Goal: Entertainment & Leisure: Consume media (video, audio)

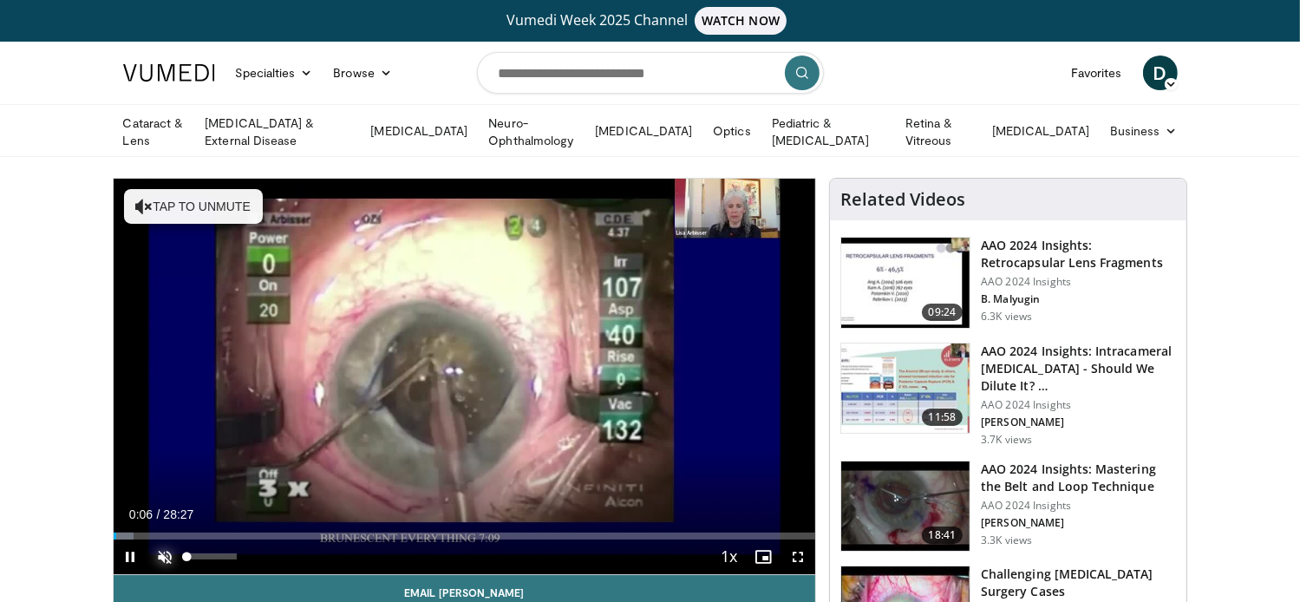
click at [169, 553] on span "Video Player" at bounding box center [165, 556] width 35 height 35
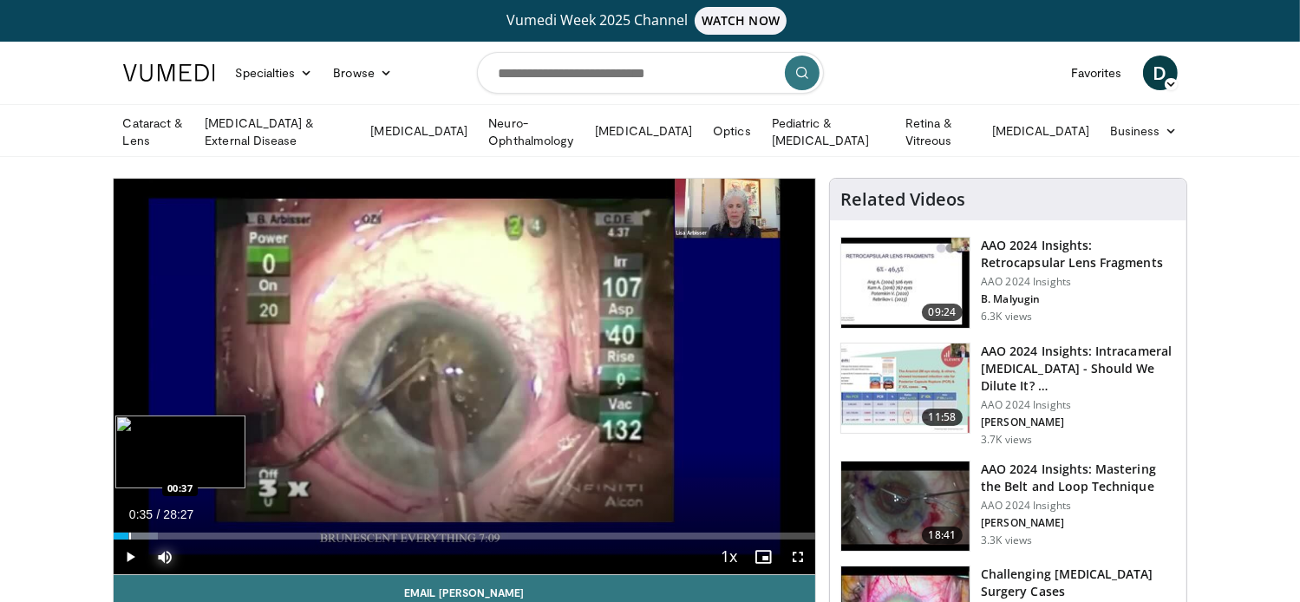
click at [127, 535] on div "00:35" at bounding box center [121, 536] width 15 height 7
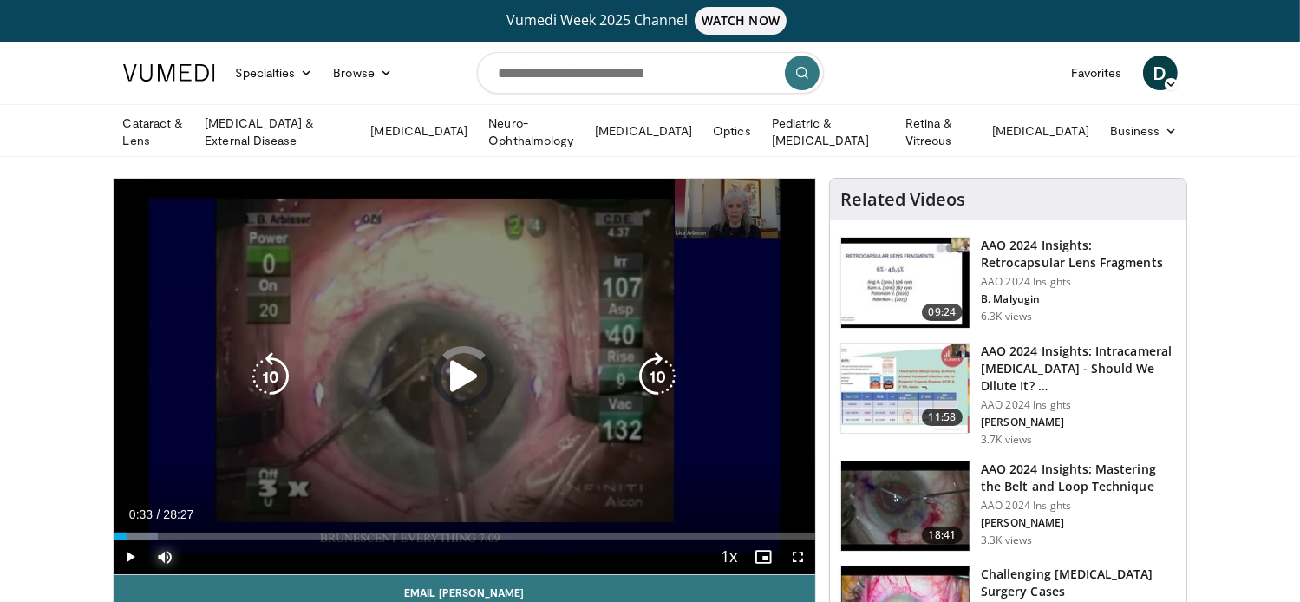
click at [127, 535] on div "00:37" at bounding box center [121, 536] width 14 height 7
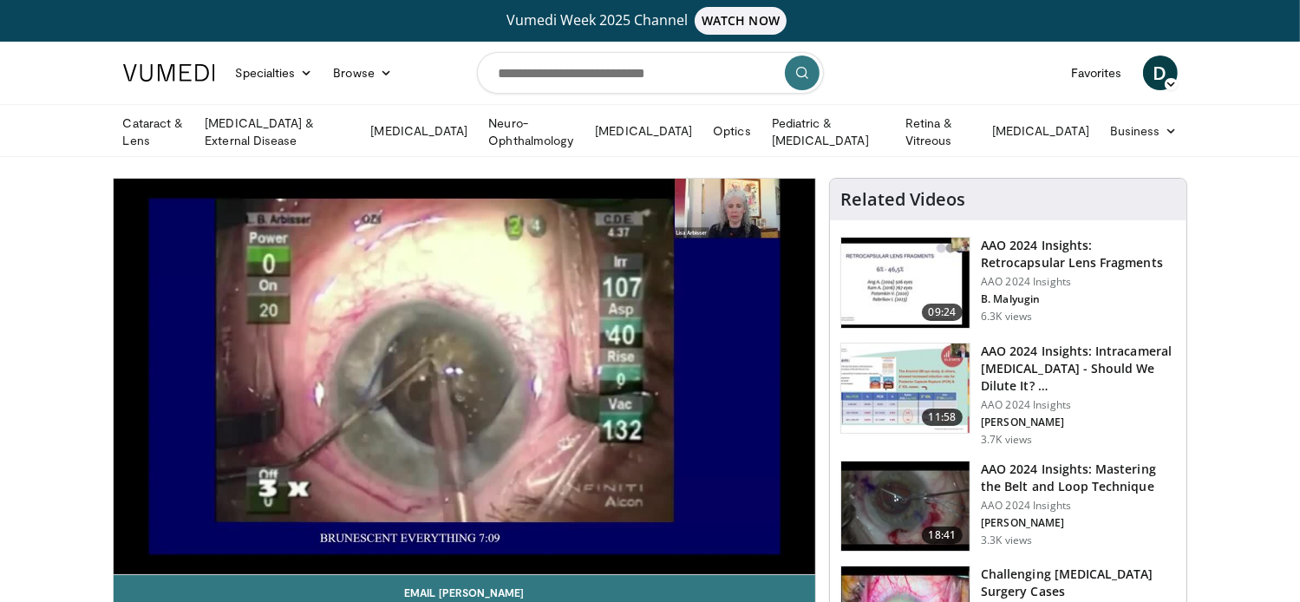
click at [127, 535] on div "10 seconds Tap to unmute" at bounding box center [465, 376] width 703 height 395
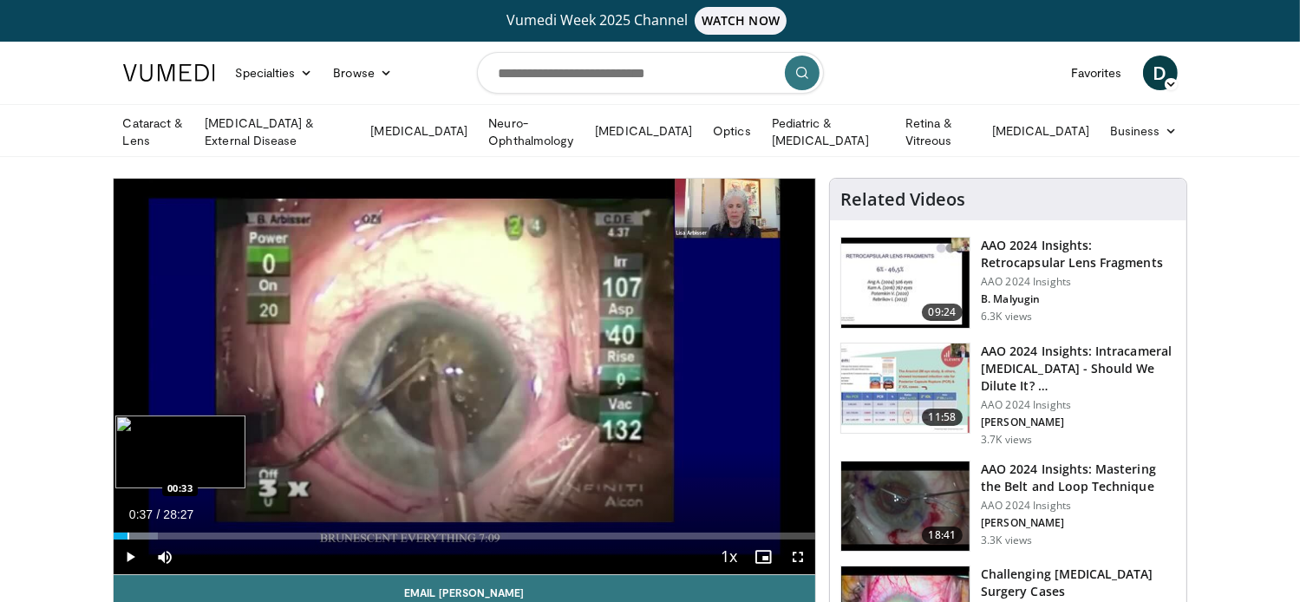
click at [125, 535] on div "00:37" at bounding box center [122, 536] width 16 height 7
click at [126, 555] on span "Video Player" at bounding box center [131, 556] width 35 height 35
click at [185, 533] on div "Progress Bar" at bounding box center [186, 536] width 2 height 7
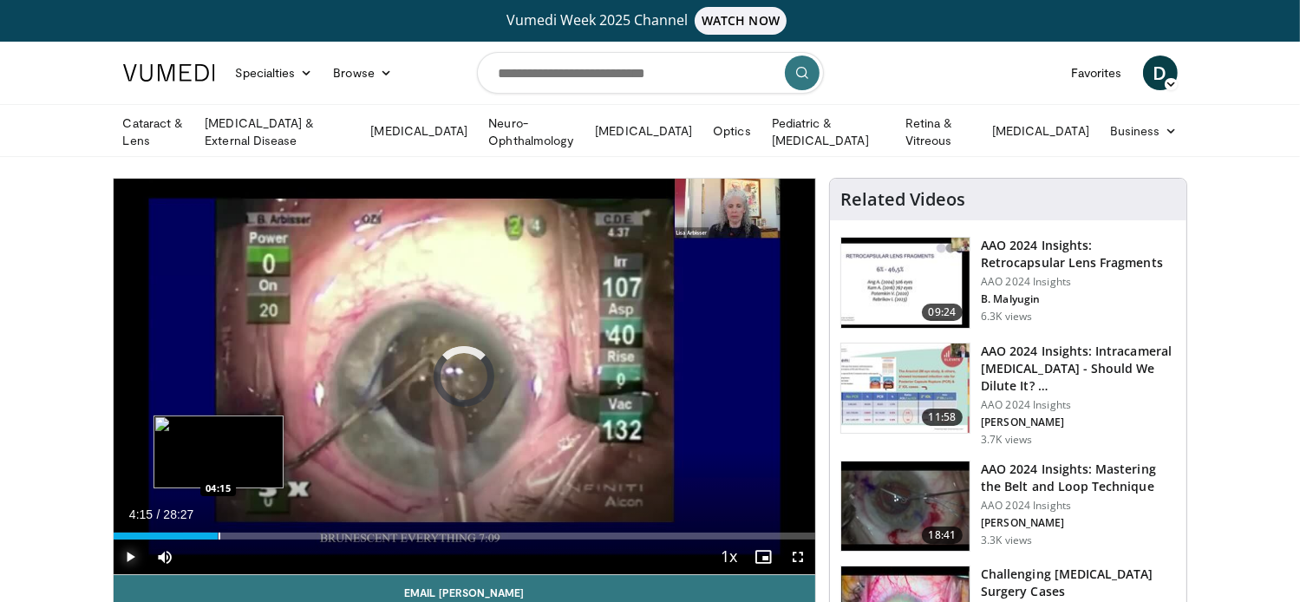
click at [218, 526] on div "Loaded : 13.94% 02:56 04:15" at bounding box center [465, 531] width 703 height 16
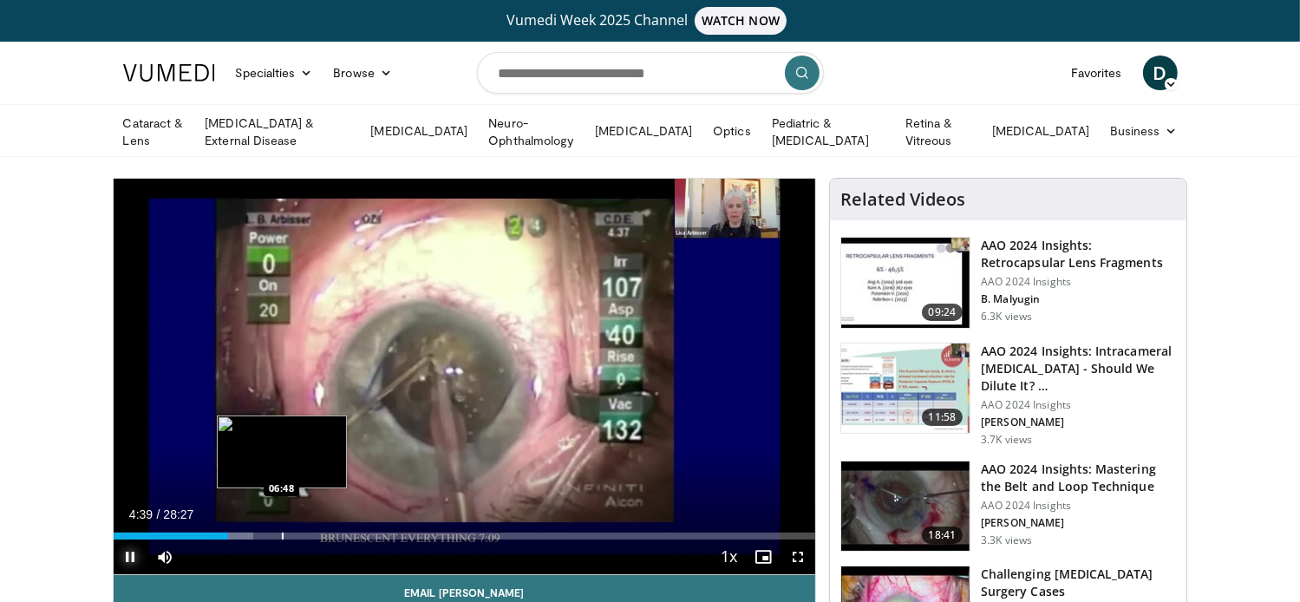
click at [282, 533] on div "Progress Bar" at bounding box center [283, 536] width 2 height 7
click at [275, 533] on div "Progress Bar" at bounding box center [276, 536] width 2 height 7
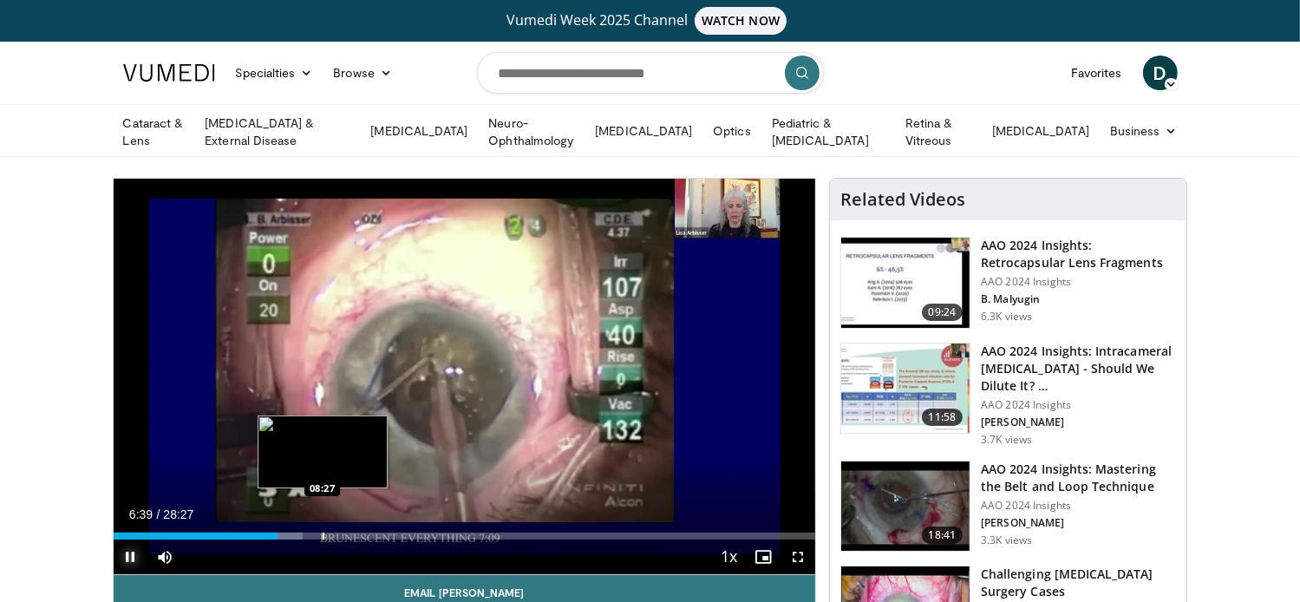
click at [323, 533] on div "Progress Bar" at bounding box center [324, 536] width 2 height 7
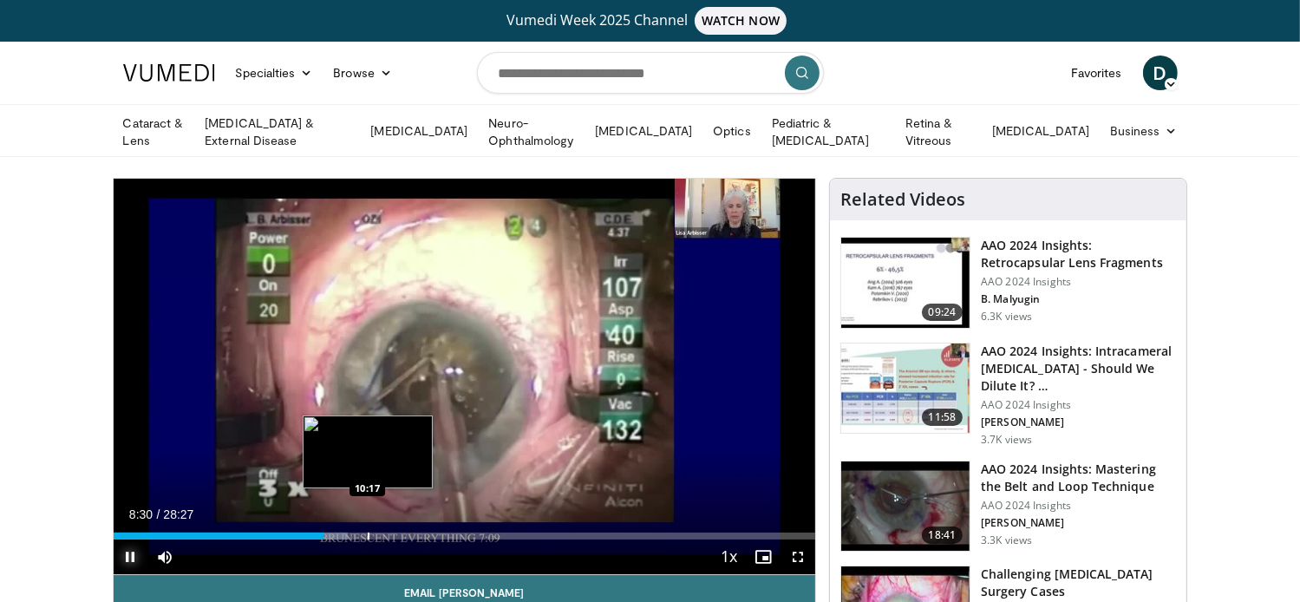
click at [368, 534] on div "Progress Bar" at bounding box center [369, 536] width 2 height 7
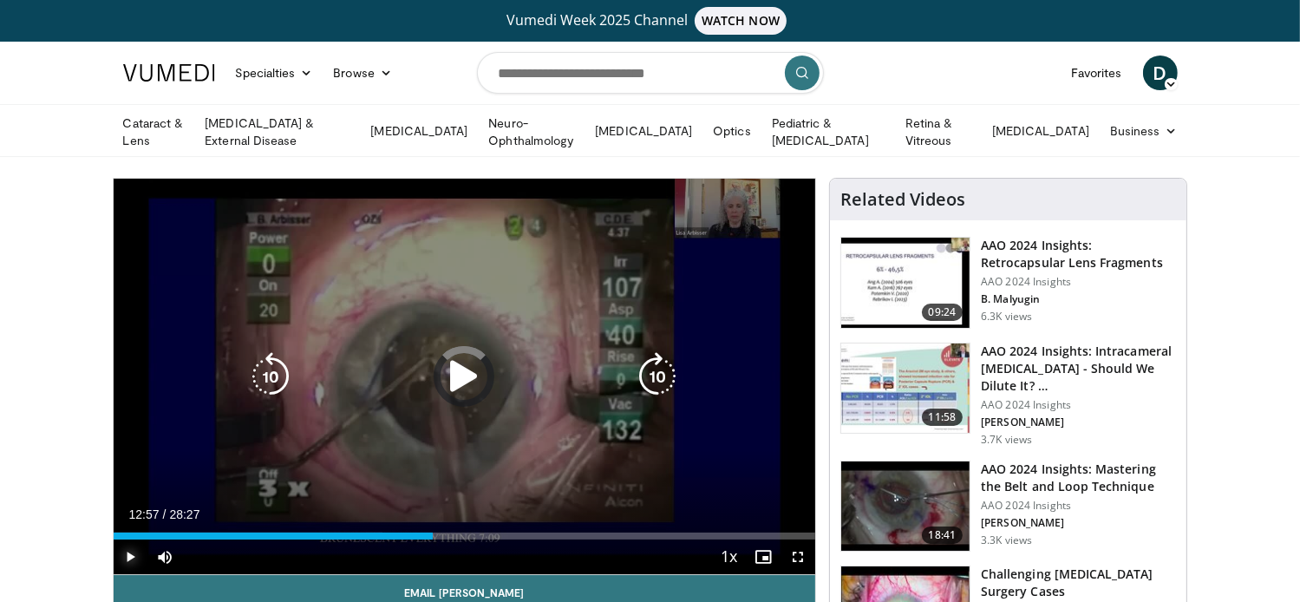
click at [0, 0] on div "Progress Bar" at bounding box center [0, 0] width 0 height 0
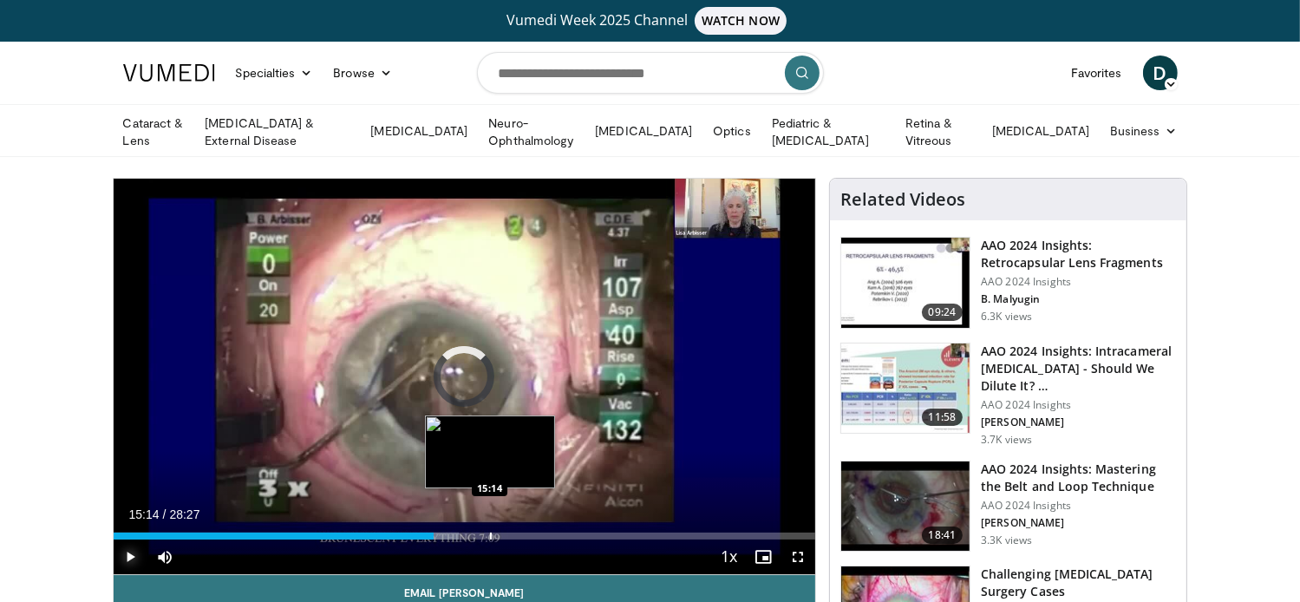
click at [490, 535] on div "Progress Bar" at bounding box center [491, 536] width 2 height 7
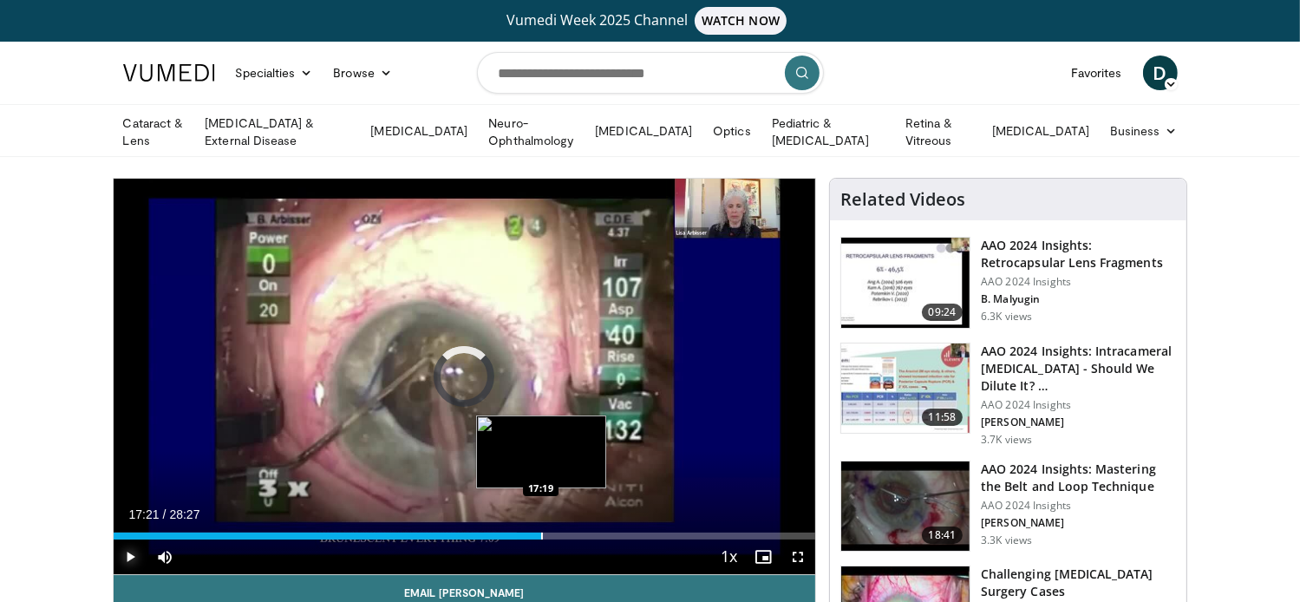
click at [541, 533] on div "Progress Bar" at bounding box center [542, 536] width 2 height 7
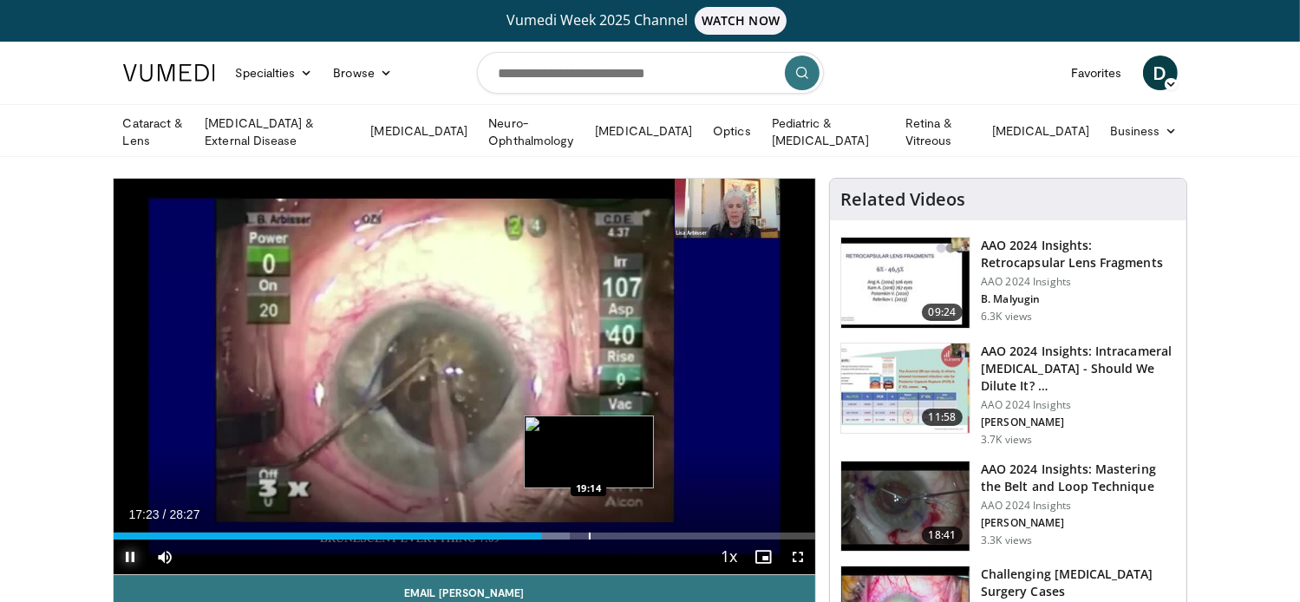
click at [590, 533] on div "Loaded : 65.08% 17:23 19:14" at bounding box center [465, 536] width 703 height 7
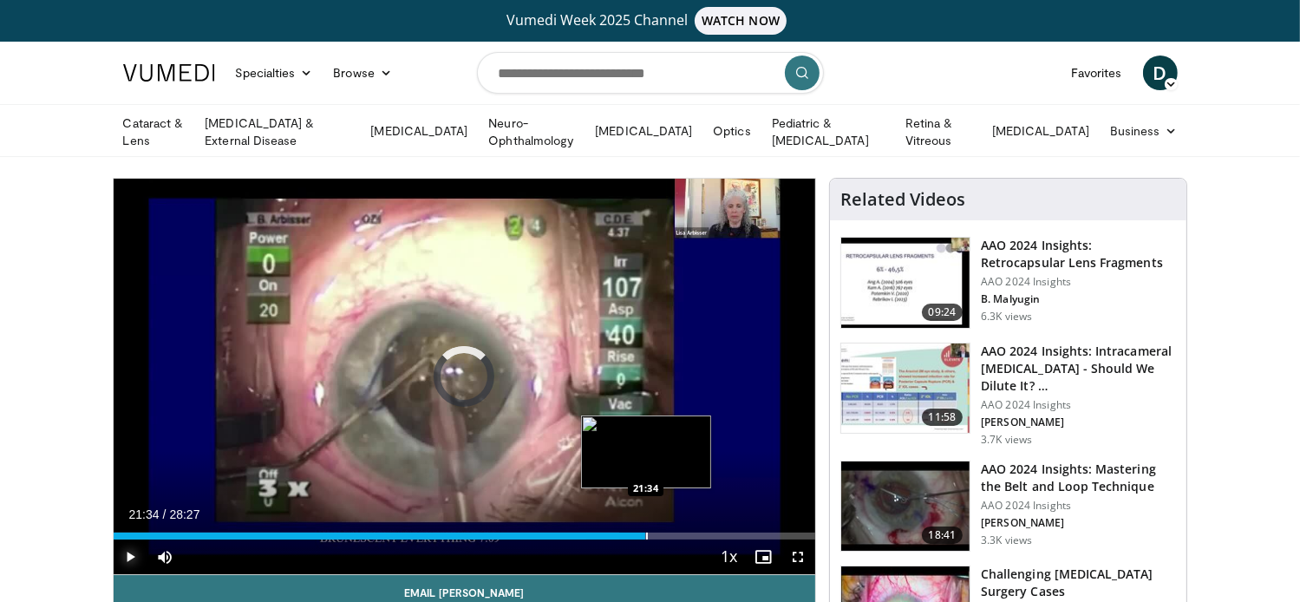
click at [646, 535] on div "Progress Bar" at bounding box center [647, 536] width 2 height 7
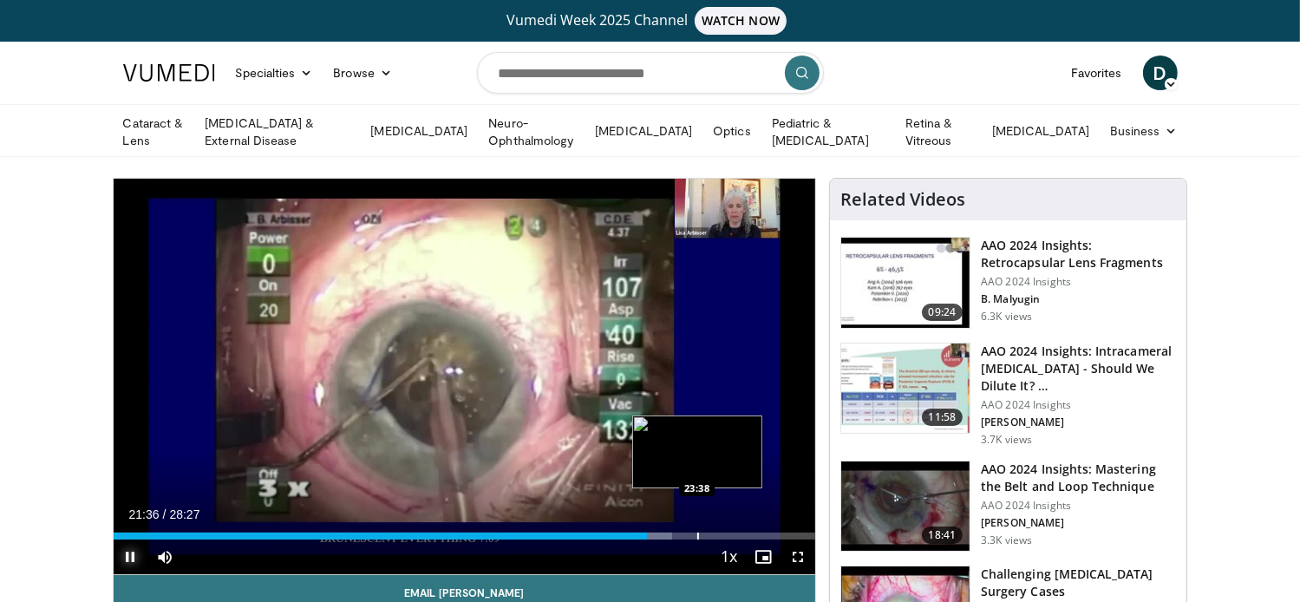
click at [697, 533] on div "Progress Bar" at bounding box center [698, 536] width 2 height 7
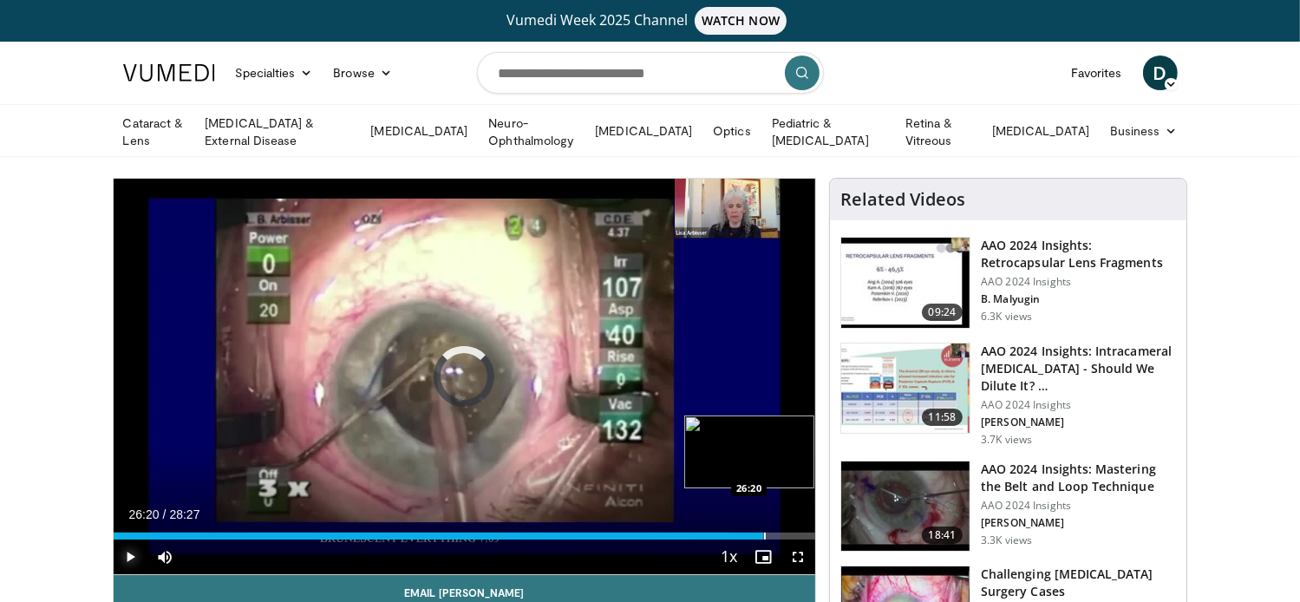
click at [764, 533] on div "Progress Bar" at bounding box center [765, 536] width 2 height 7
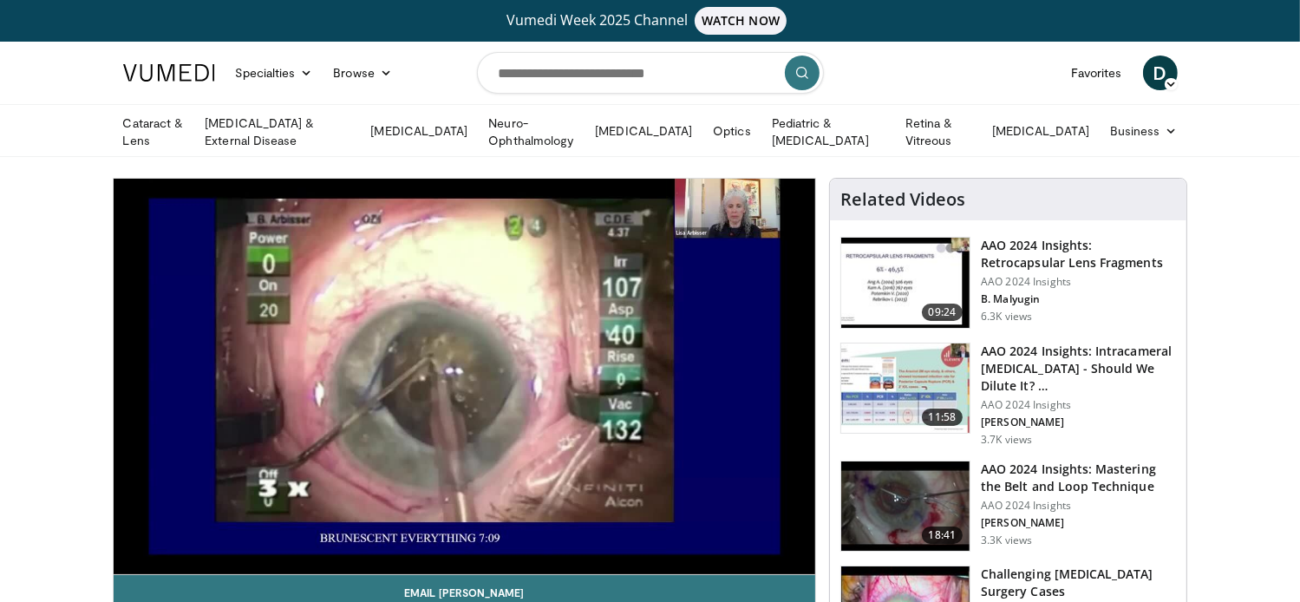
click at [792, 535] on div "10 seconds Tap to unmute" at bounding box center [465, 376] width 703 height 395
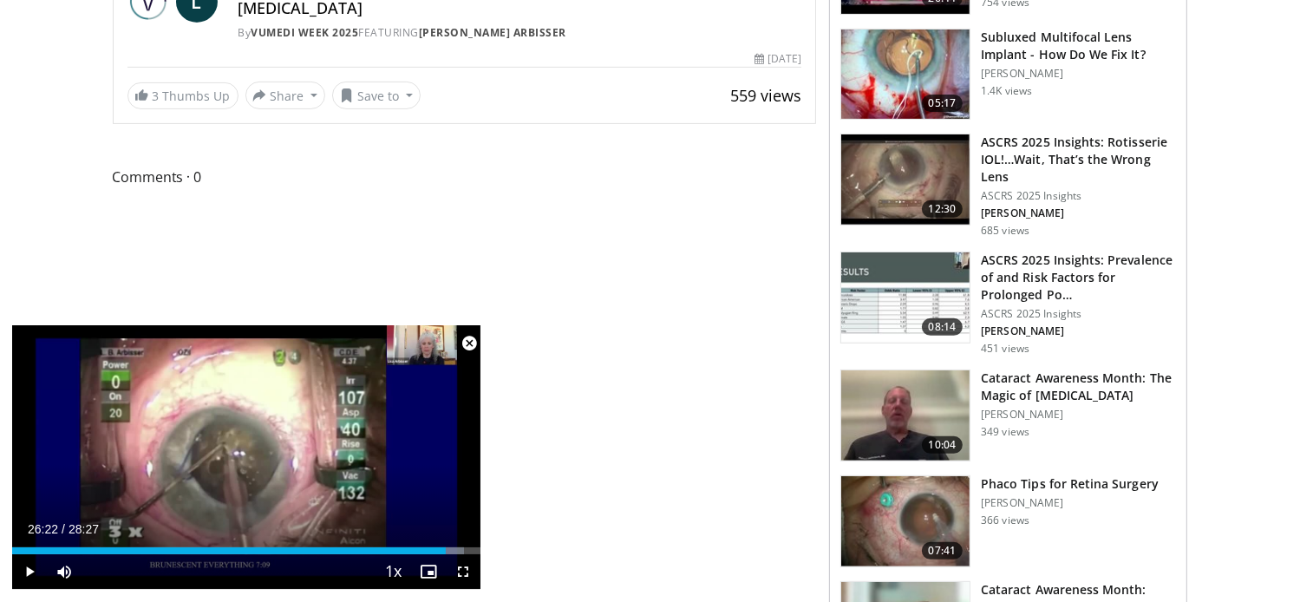
scroll to position [694, 0]
